Goal: Use online tool/utility: Utilize a website feature to perform a specific function

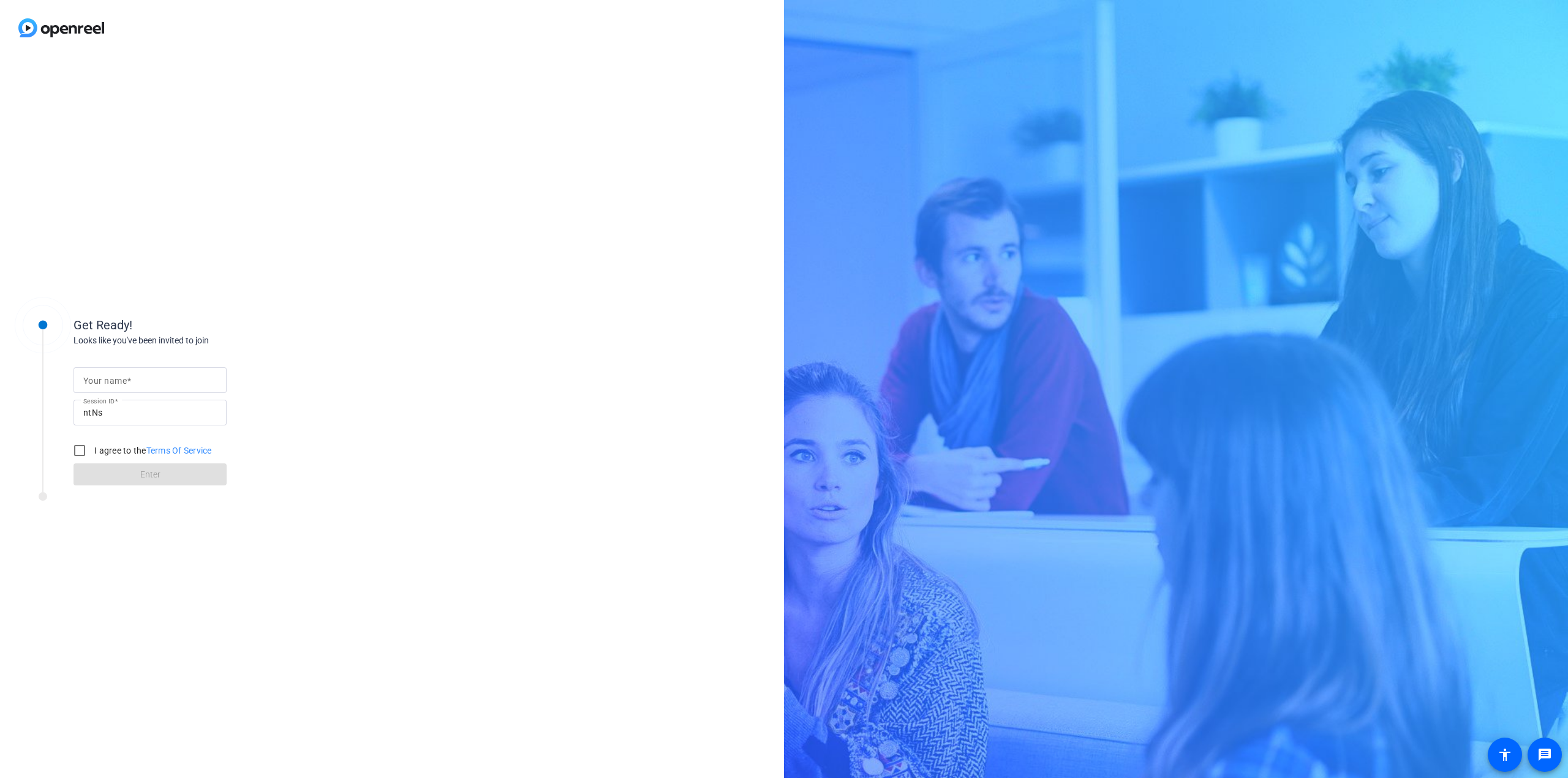
click at [124, 378] on mat-label "Your name" at bounding box center [104, 380] width 44 height 9
click at [124, 378] on input "Your name" at bounding box center [150, 380] width 133 height 15
type input "[PERSON_NAME]"
click at [79, 450] on input "I agree to the Terms Of Service" at bounding box center [80, 451] width 25 height 25
checkbox input "true"
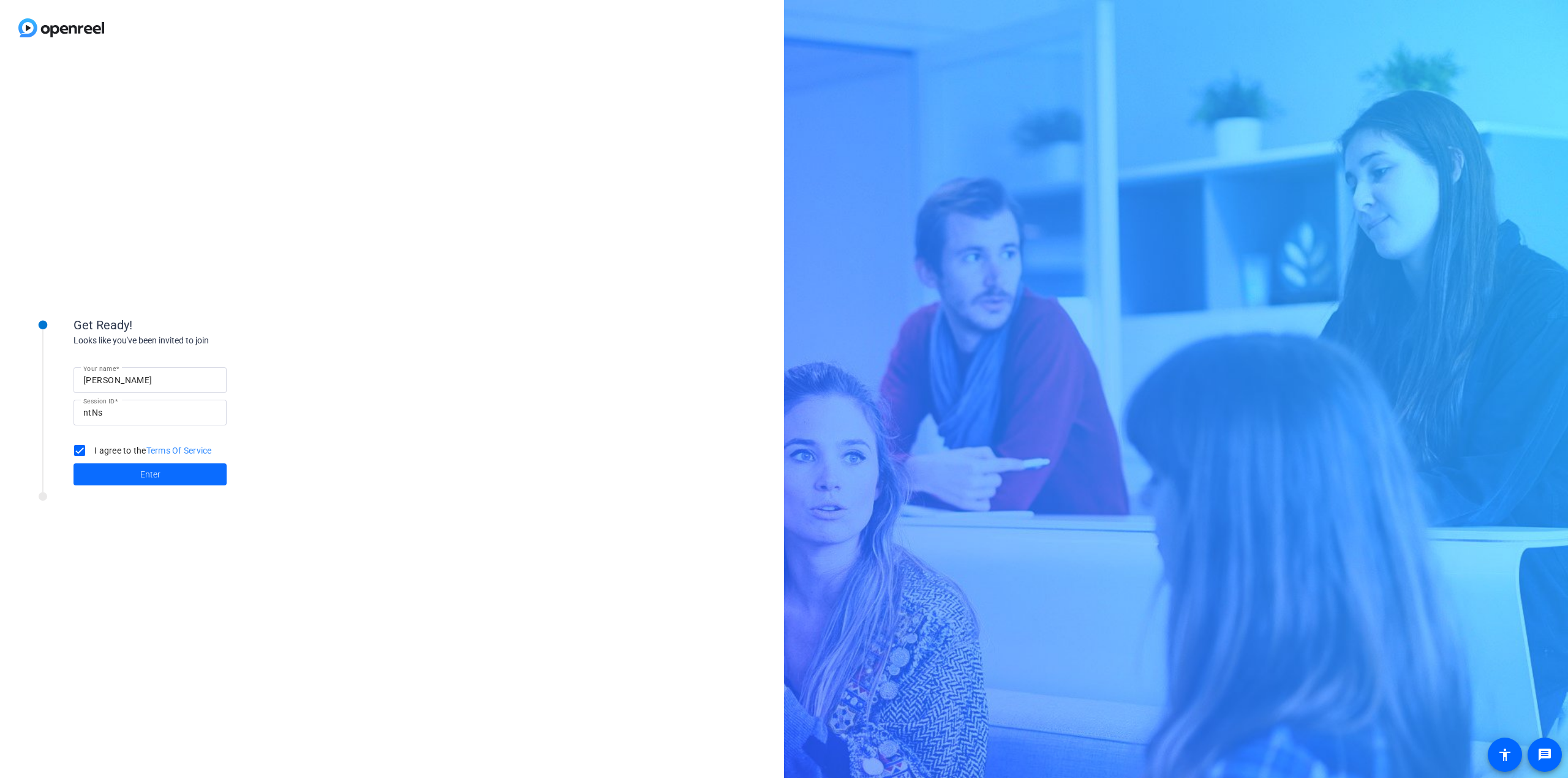
click at [150, 471] on span "Enter" at bounding box center [151, 474] width 21 height 13
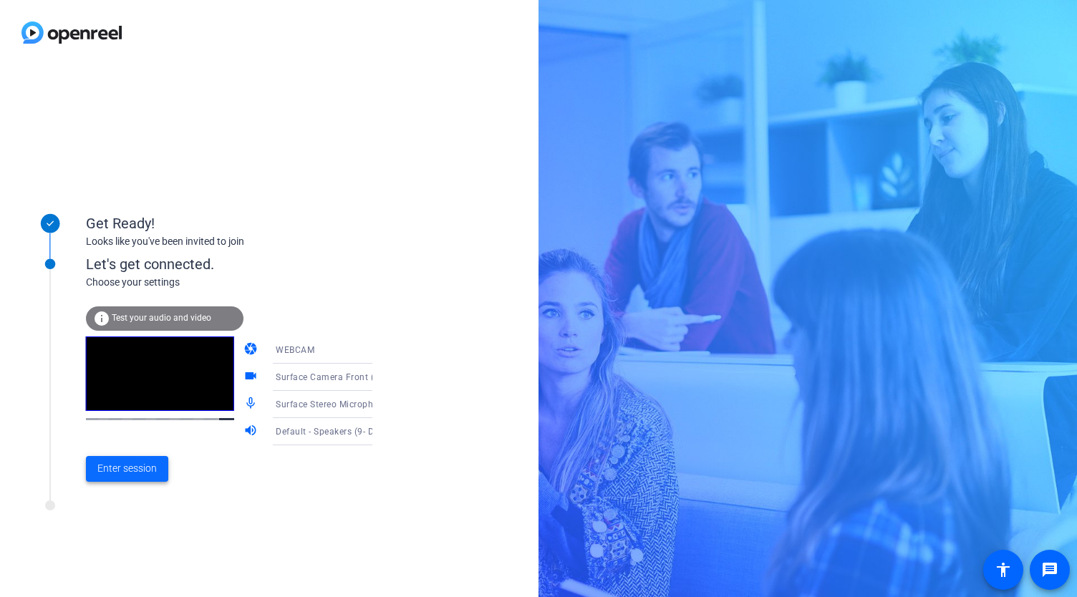
click at [150, 463] on span "Enter session" at bounding box center [126, 468] width 59 height 15
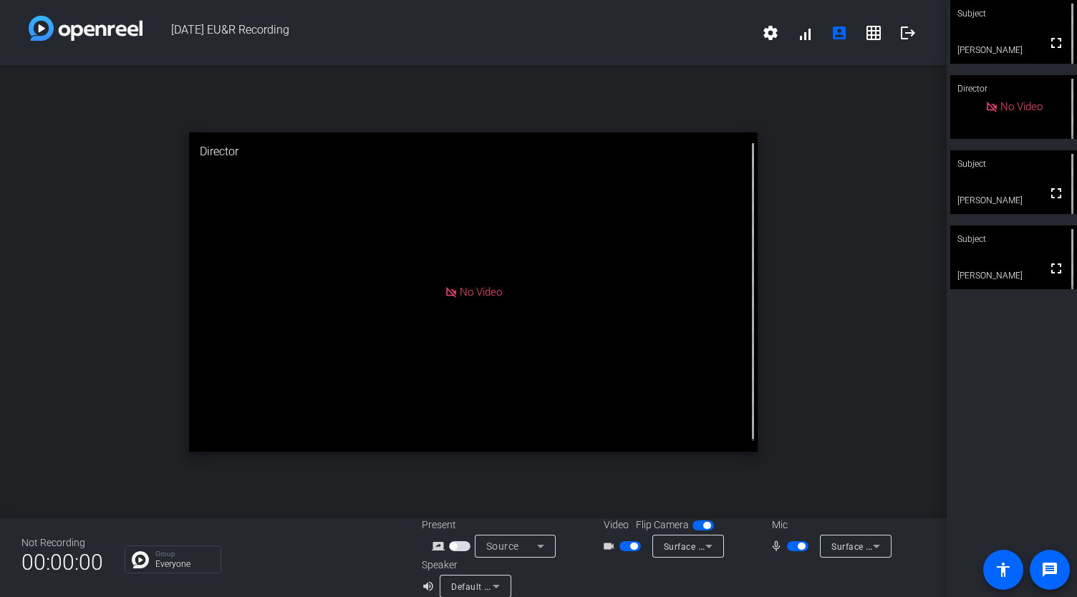
click at [626, 542] on span "button" at bounding box center [629, 546] width 21 height 10
click at [798, 546] on span "button" at bounding box center [801, 546] width 7 height 7
click at [791, 549] on span "button" at bounding box center [797, 546] width 21 height 10
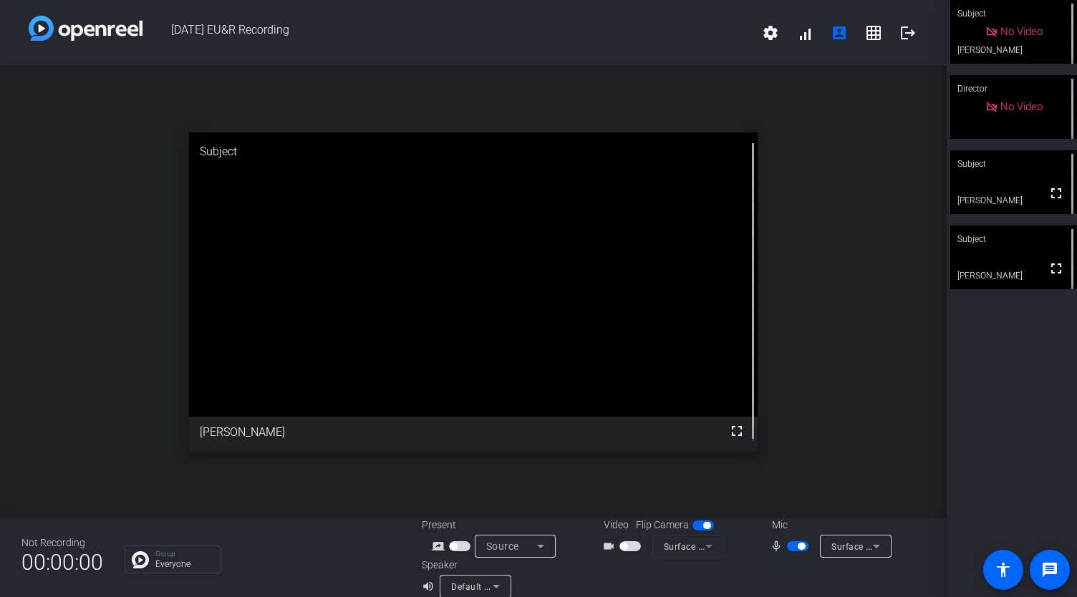
click at [623, 545] on span "button" at bounding box center [623, 546] width 7 height 7
